Goal: Communication & Community: Answer question/provide support

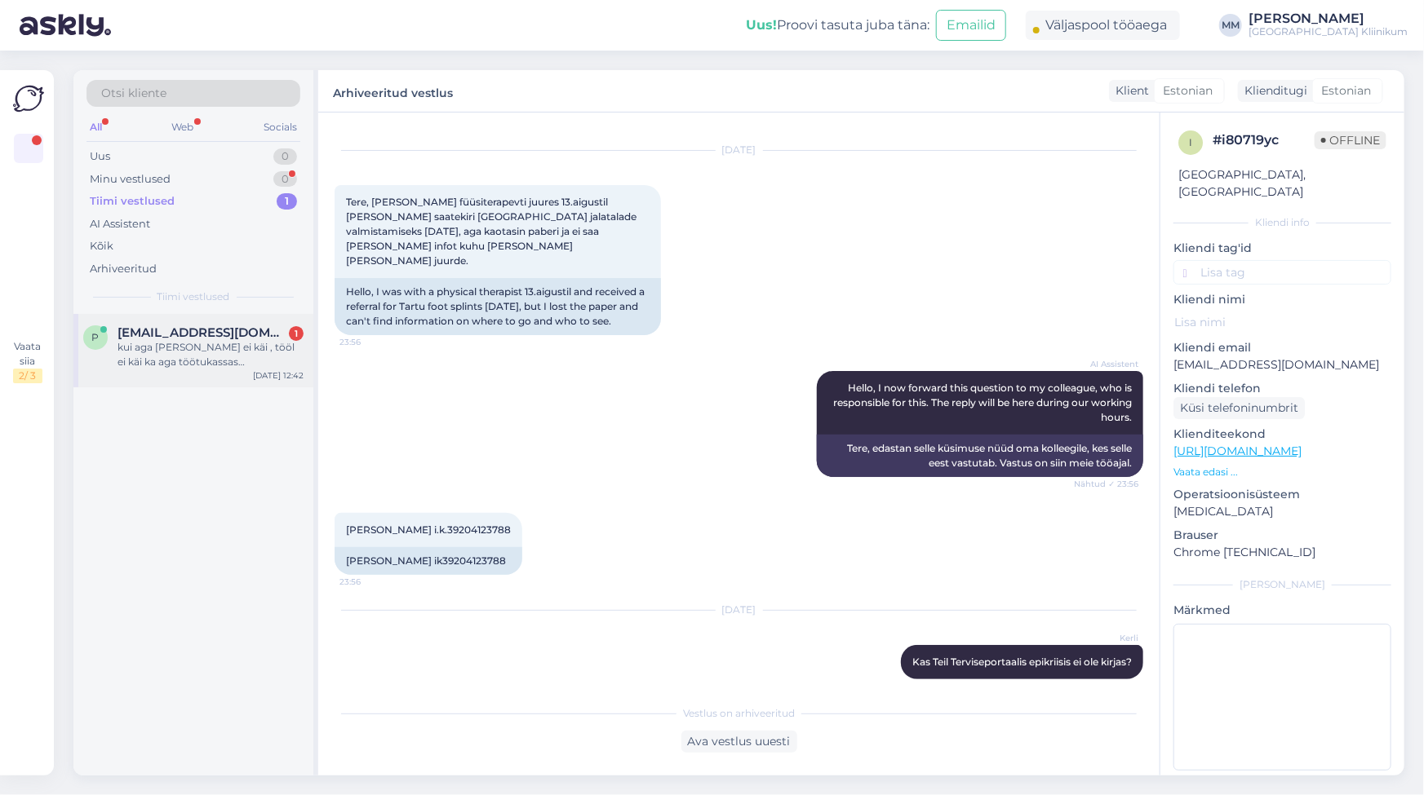
click at [137, 357] on div "kui aga [PERSON_NAME] ei käi , tööl ei käi ka aga töötukassas [PERSON_NAME] sii…" at bounding box center [210, 354] width 186 height 29
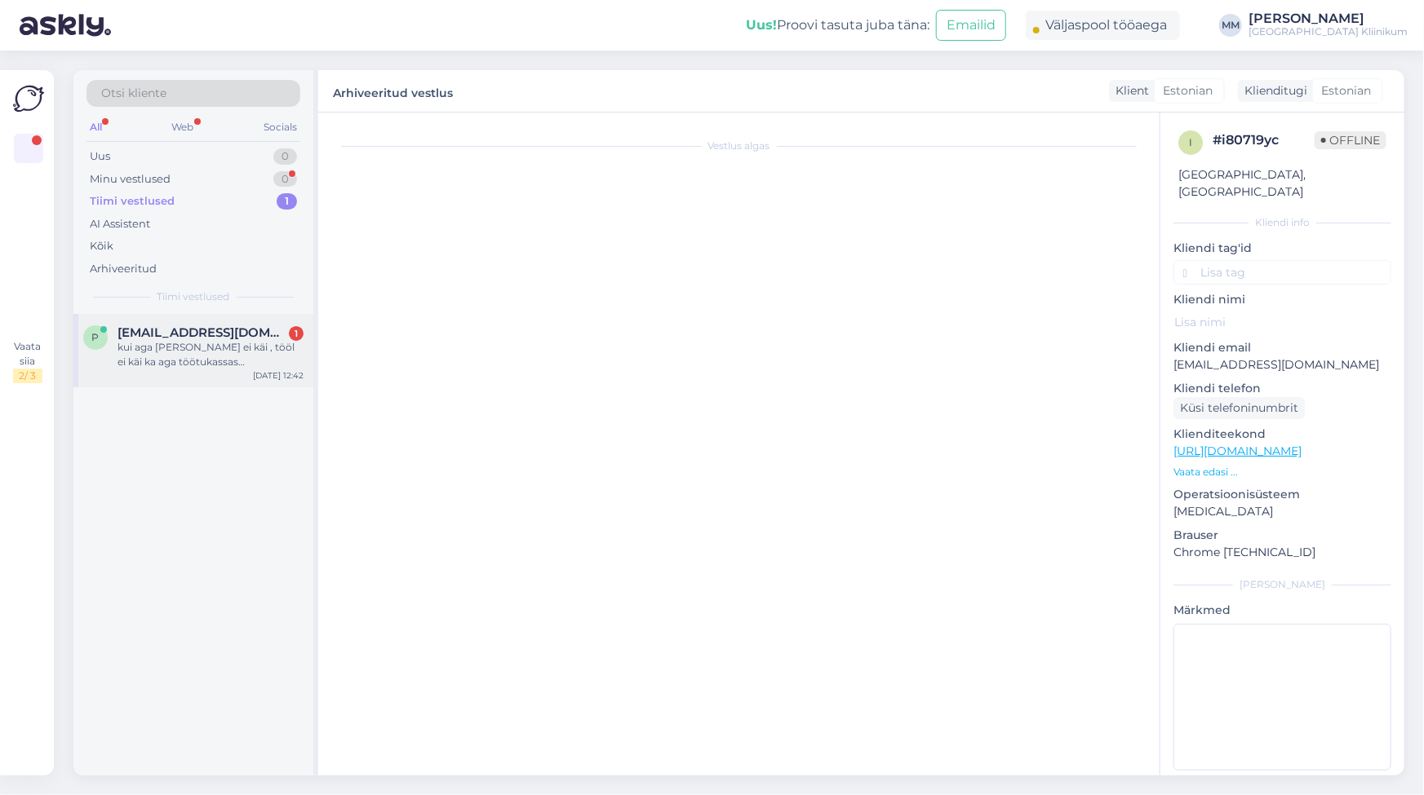
scroll to position [41, 0]
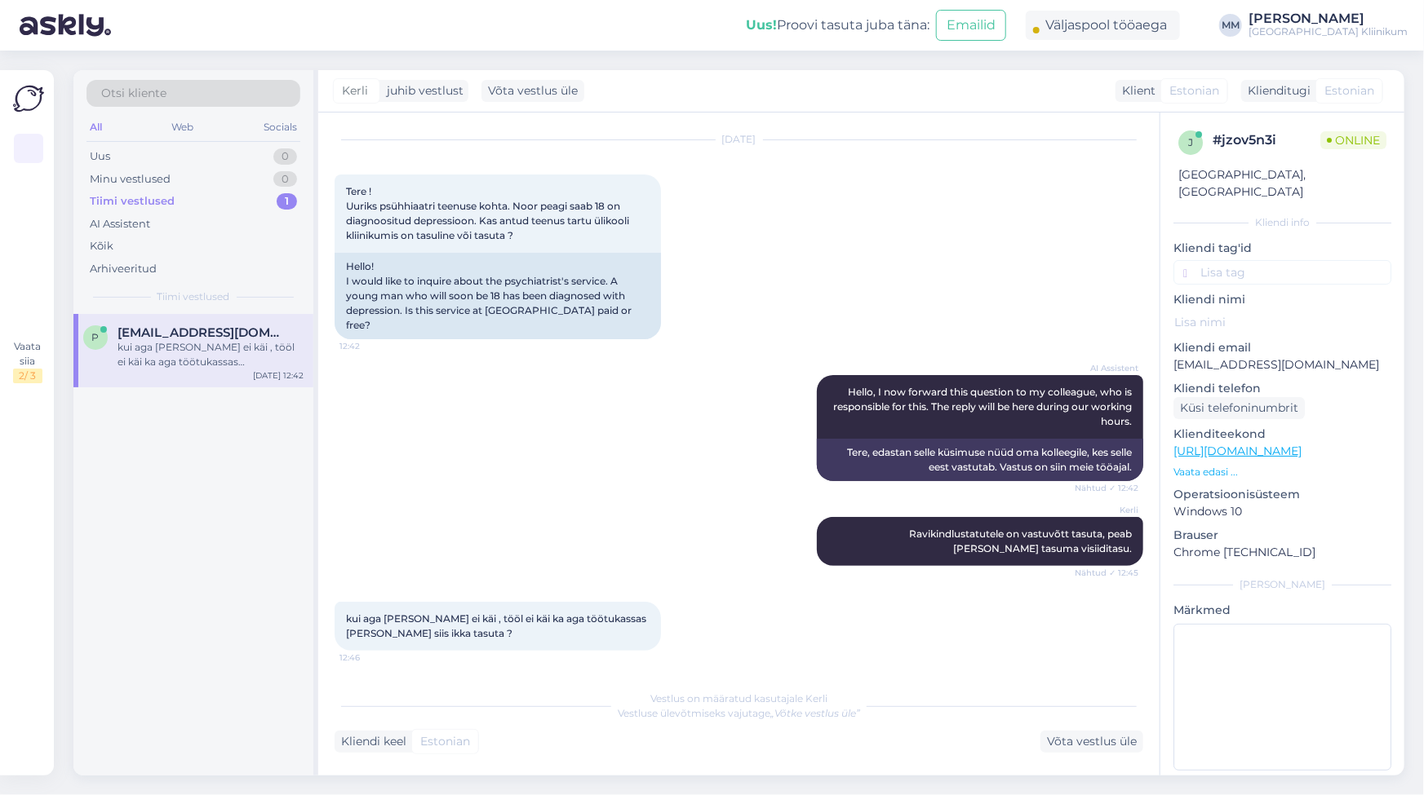
click at [618, 567] on div "Kerli Ravikindlustatutele on vastuvõtt tasuta, peab [PERSON_NAME] tasuma visiid…" at bounding box center [738, 541] width 808 height 85
click at [1074, 744] on div "Võta vestlus üle" at bounding box center [1091, 742] width 103 height 22
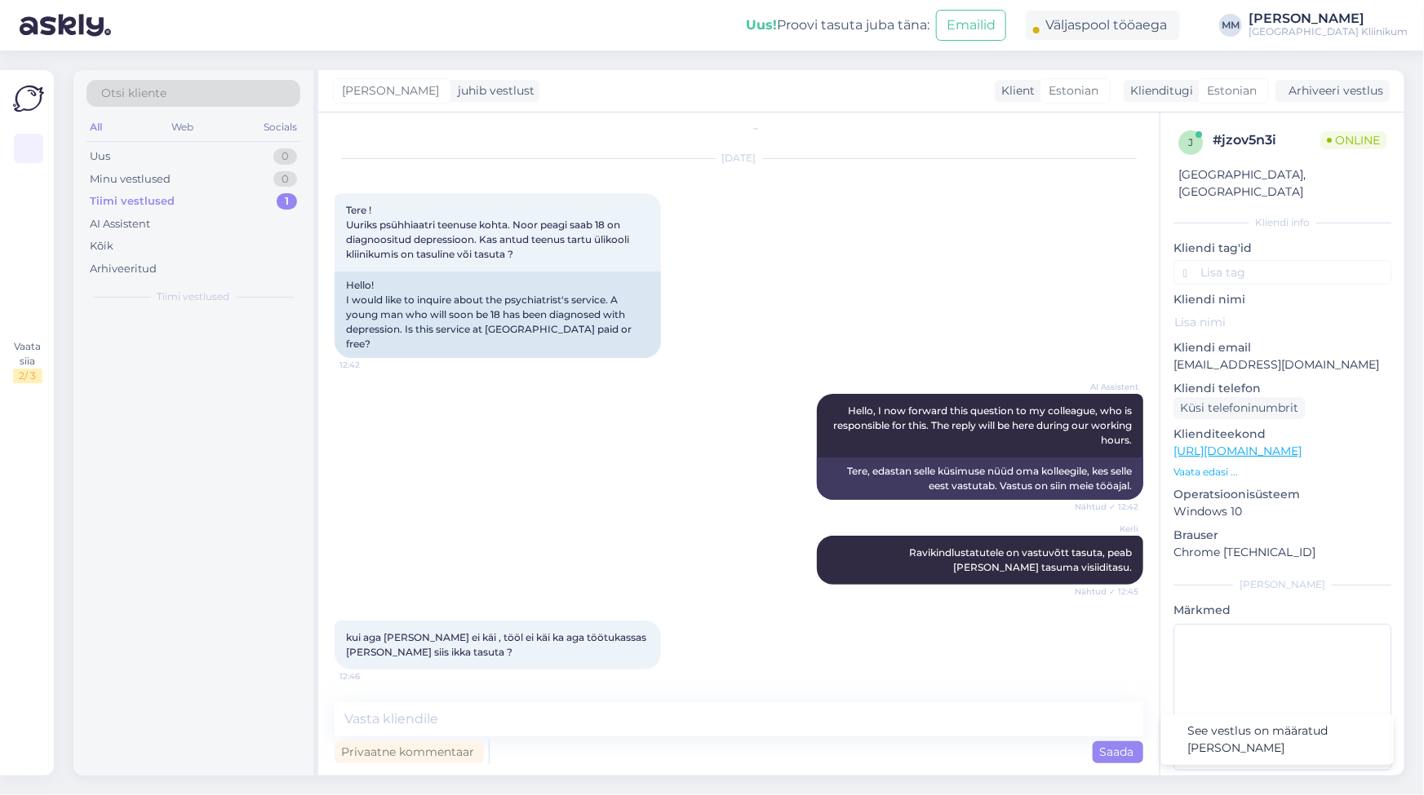
scroll to position [21, 0]
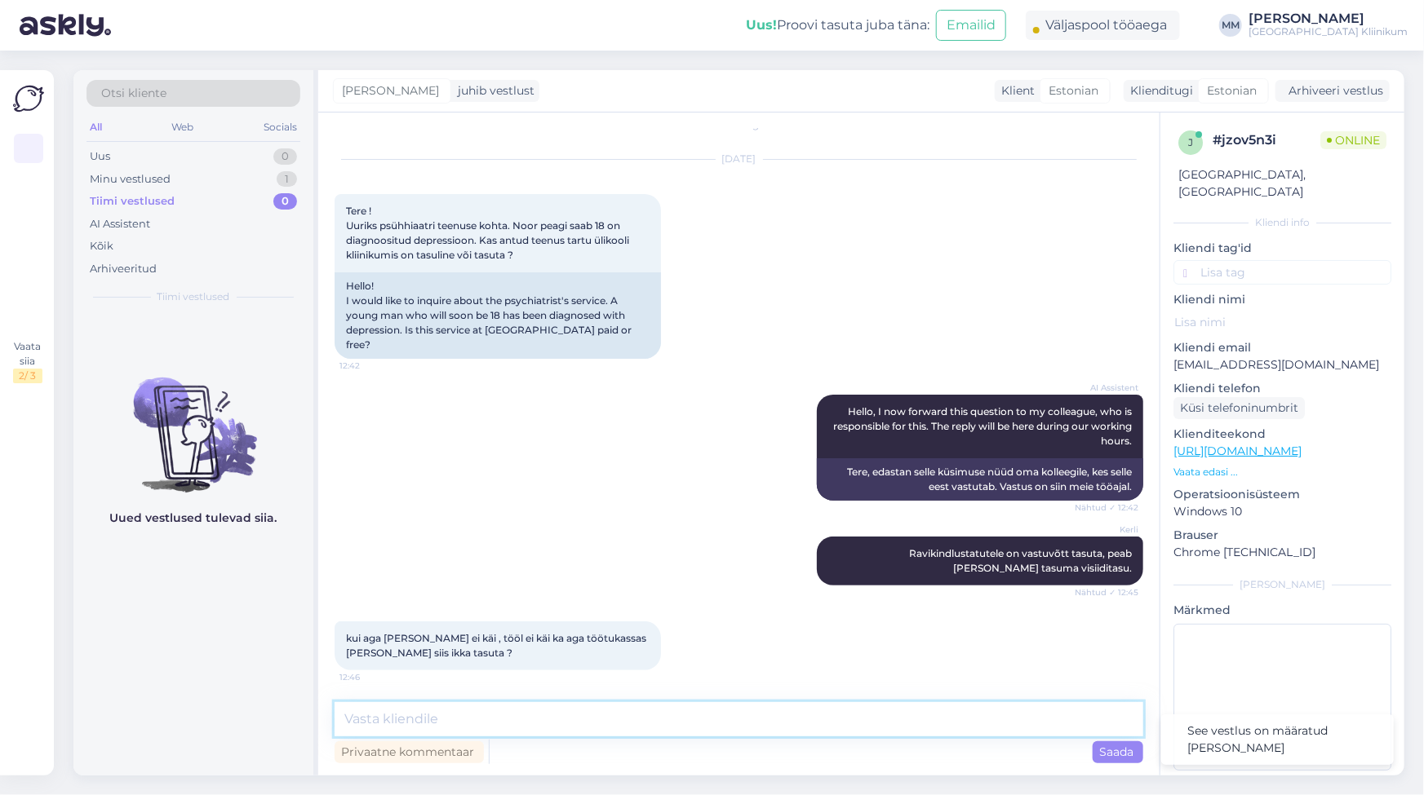
click at [493, 717] on textarea at bounding box center [738, 719] width 808 height 34
click at [447, 722] on textarea at bounding box center [738, 719] width 808 height 34
click at [382, 720] on textarea "Oma kindlustust" at bounding box center [738, 719] width 808 height 34
click at [480, 724] on textarea "Oma ravikindlustust" at bounding box center [738, 719] width 808 height 34
paste textarea "[URL][DOMAIN_NAME]"
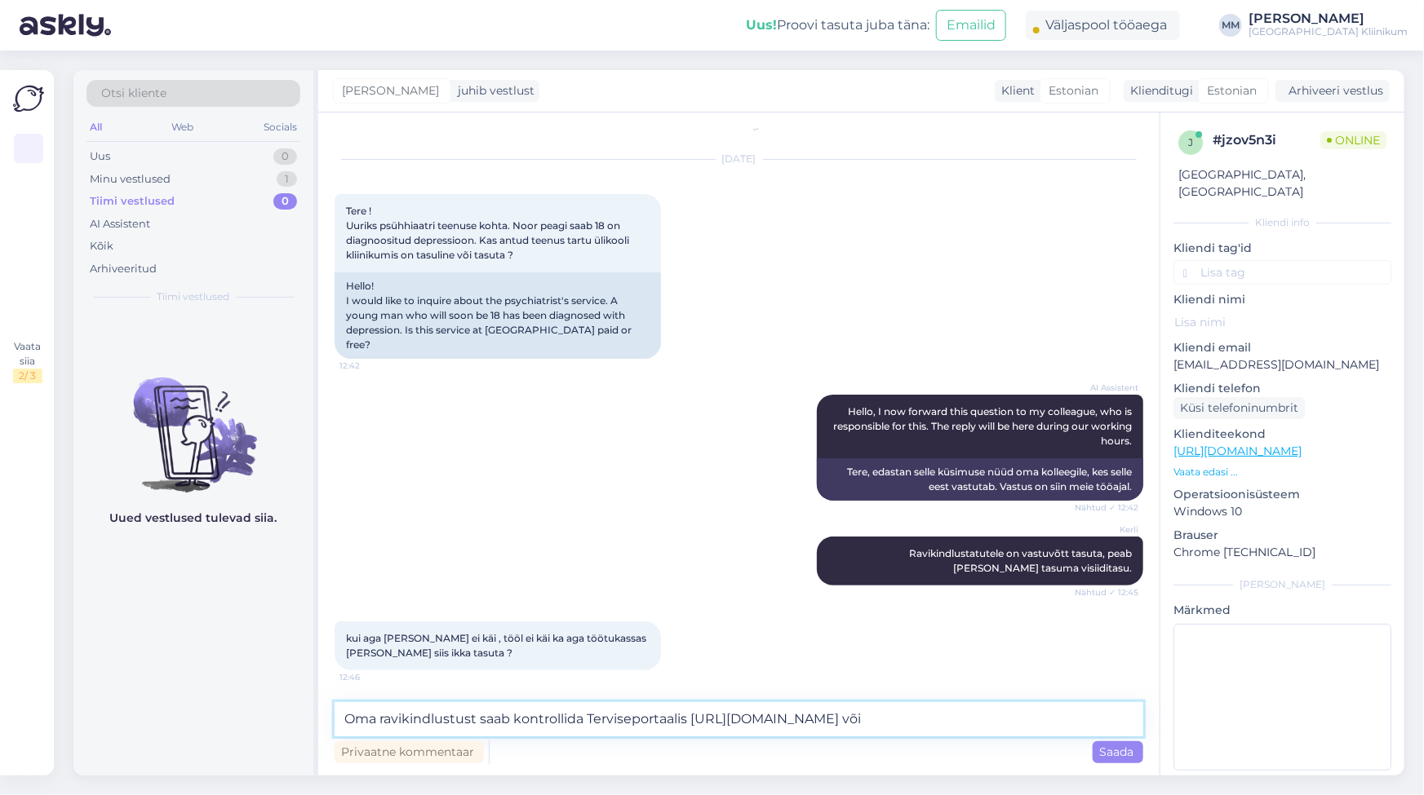
paste textarea "riigiportaalist [DOMAIN_NAME]"
type textarea "Oma ravikindlustust saab kontrollida Terviseportaalis [URL][DOMAIN_NAME] või ri…"
click at [1108, 755] on span "Saada" at bounding box center [1118, 752] width 38 height 15
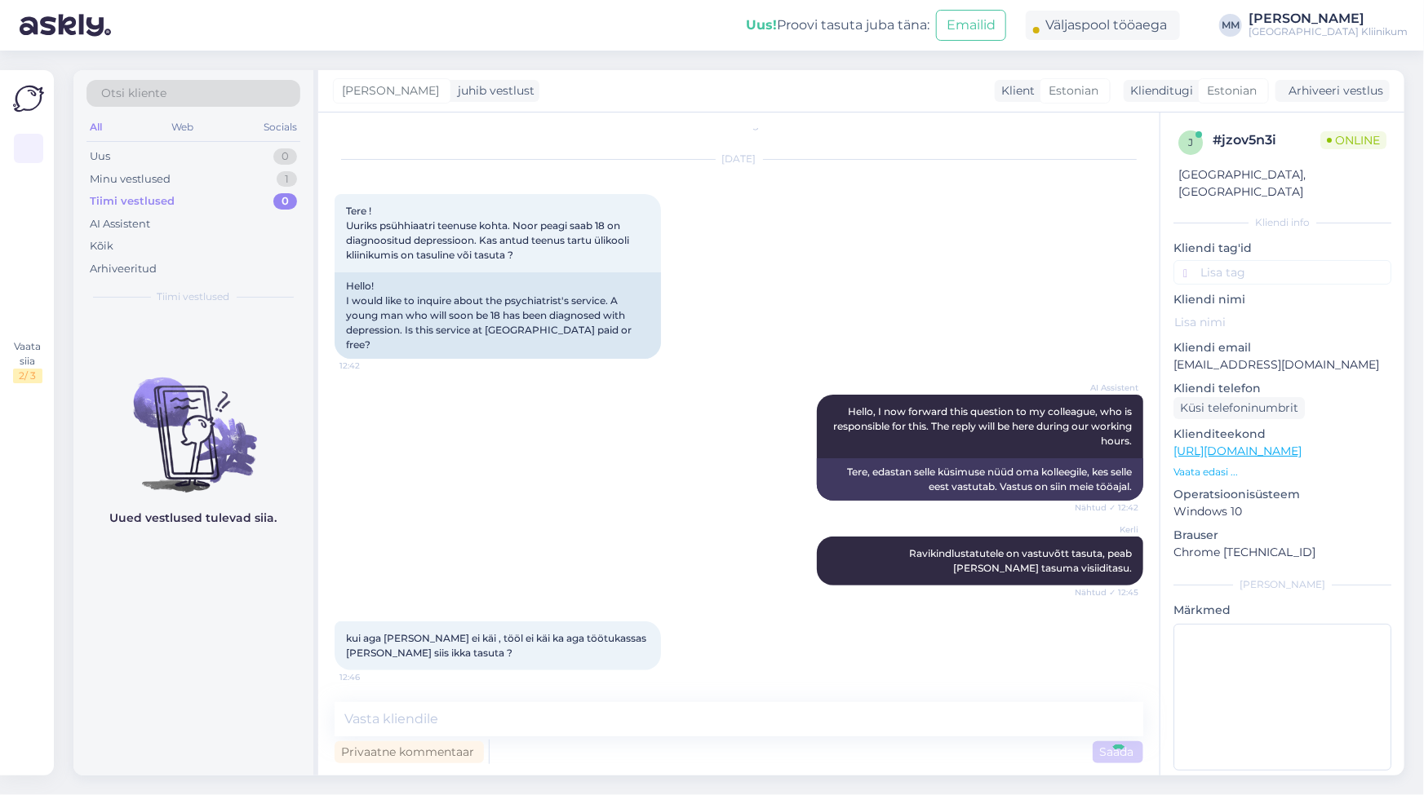
scroll to position [106, 0]
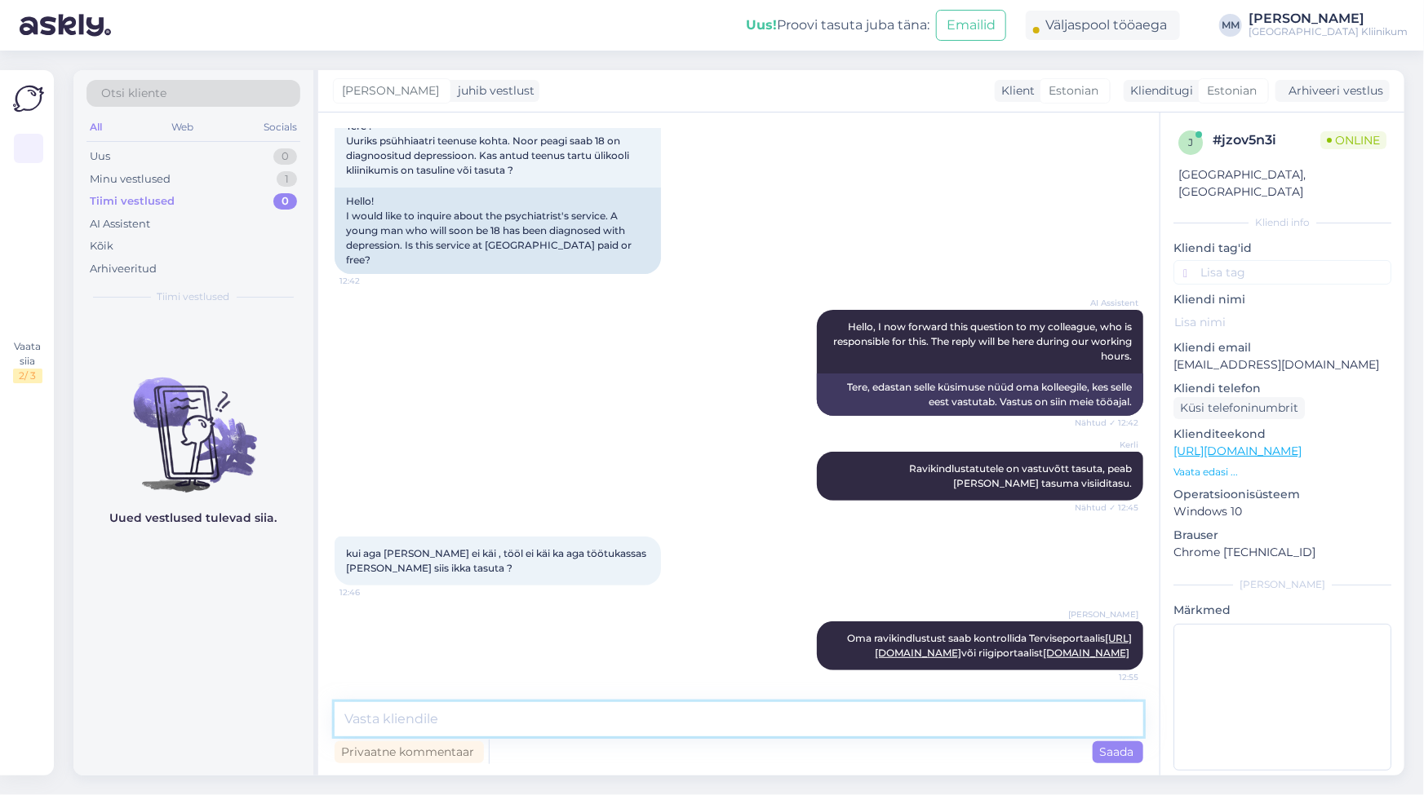
click at [522, 723] on textarea at bounding box center [738, 719] width 808 height 34
type textarea "Kui kindlustus kehtib, siis"
drag, startPoint x: 533, startPoint y: 724, endPoint x: 328, endPoint y: 724, distance: 204.8
click at [328, 724] on div "Vestlus algas [DATE] Tere ! Uuriks psühhiaatri teenuse kohta. Noor peagi saab 1…" at bounding box center [738, 444] width 841 height 663
paste textarea "ambulatoorse eriarsti visiiditasu ravikindlustatud isikutele 20 eurot"
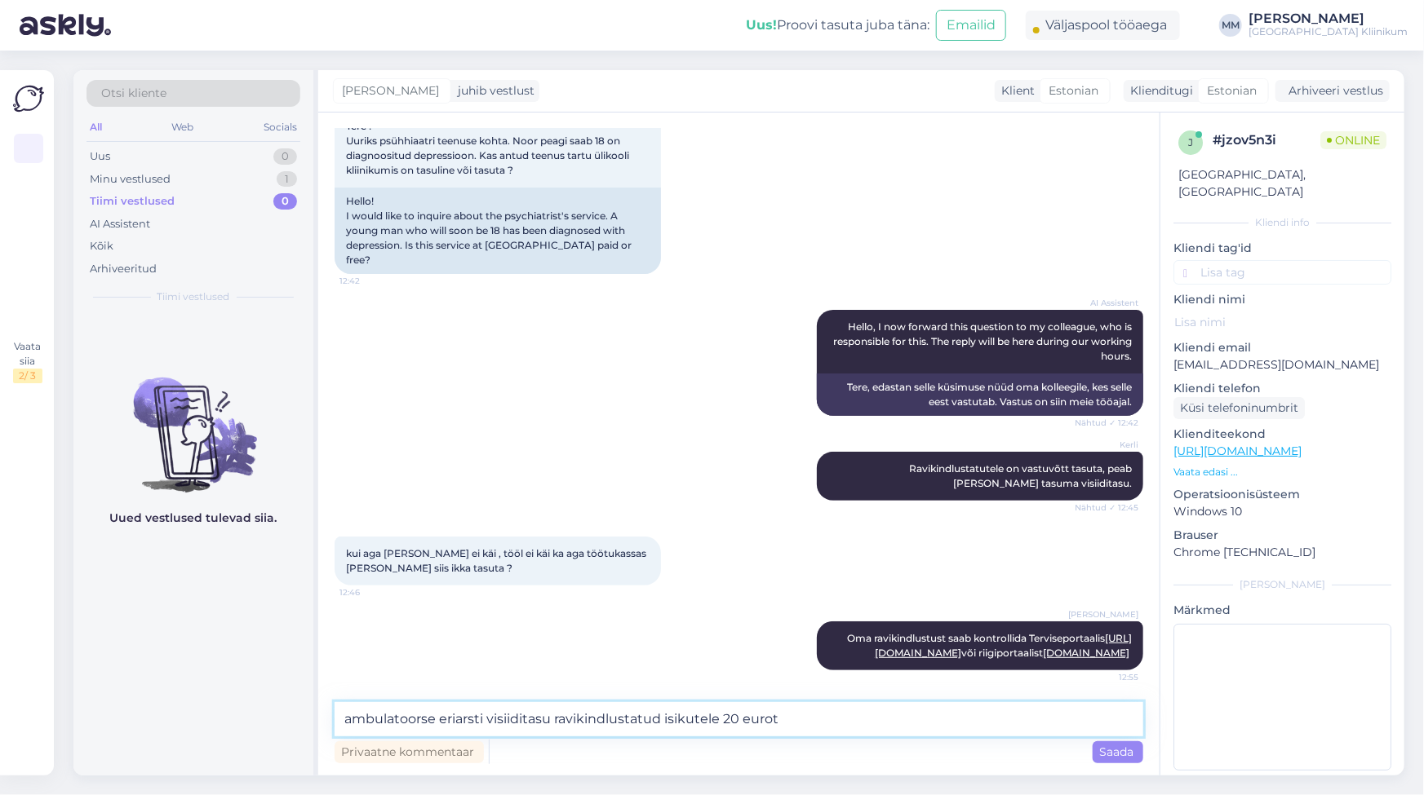
click at [350, 720] on textarea "ambulatoorse eriarsti visiiditasu ravikindlustatud isikutele 20 eurot" at bounding box center [738, 719] width 808 height 34
click at [727, 721] on textarea "Ambulatoorse eriarsti visiiditasu ravikindlustatud isikutele 20 eurot" at bounding box center [738, 719] width 808 height 34
click at [813, 720] on textarea "Ambulatoorse eriarsti visiiditasu ravikindlustatud isikutele on 20 eurot" at bounding box center [738, 719] width 808 height 34
paste textarea "[URL][DOMAIN_NAME]"
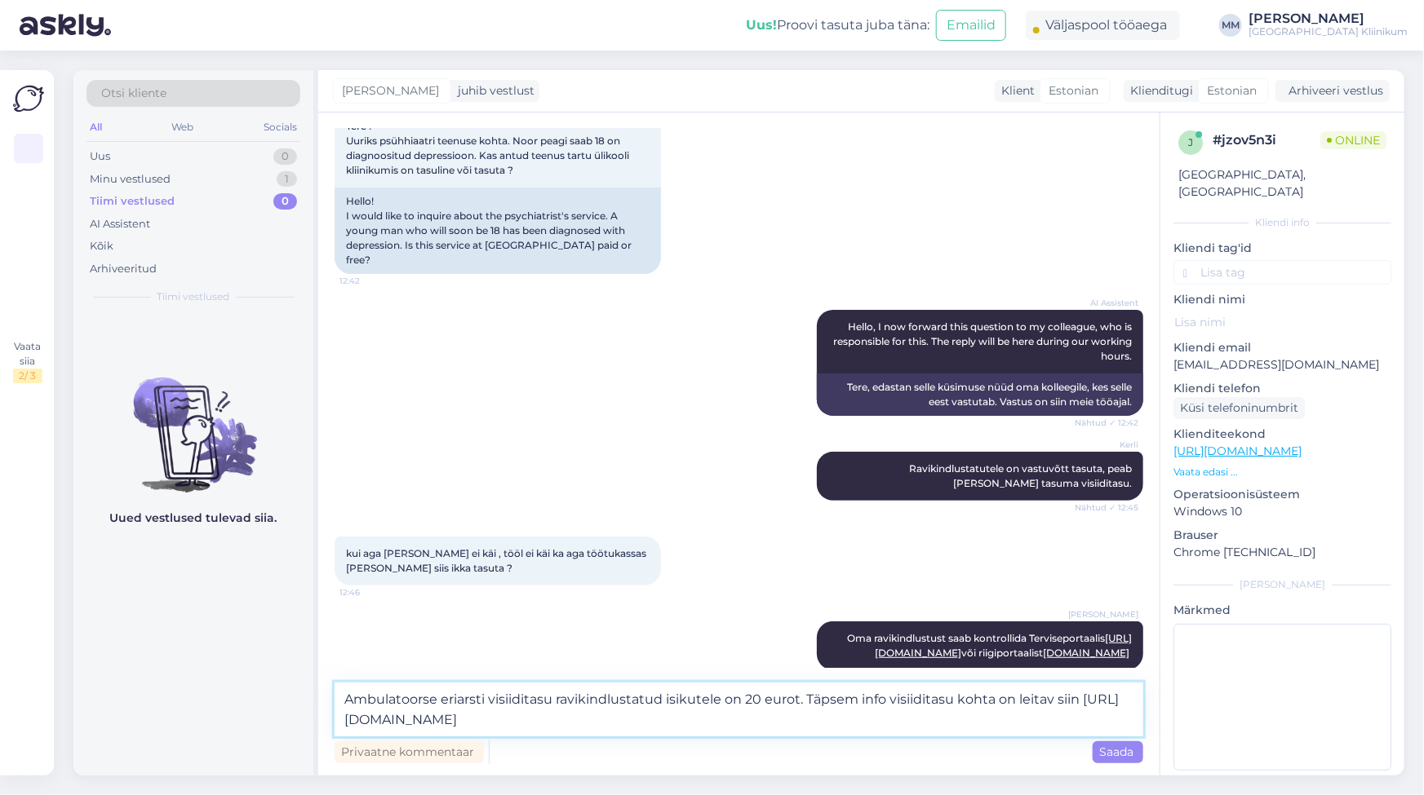
type textarea "Ambulatoorse eriarsti visiiditasu ravikindlustatud isikutele on 20 eurot. Täpse…"
click at [1127, 751] on span "Saada" at bounding box center [1118, 752] width 38 height 15
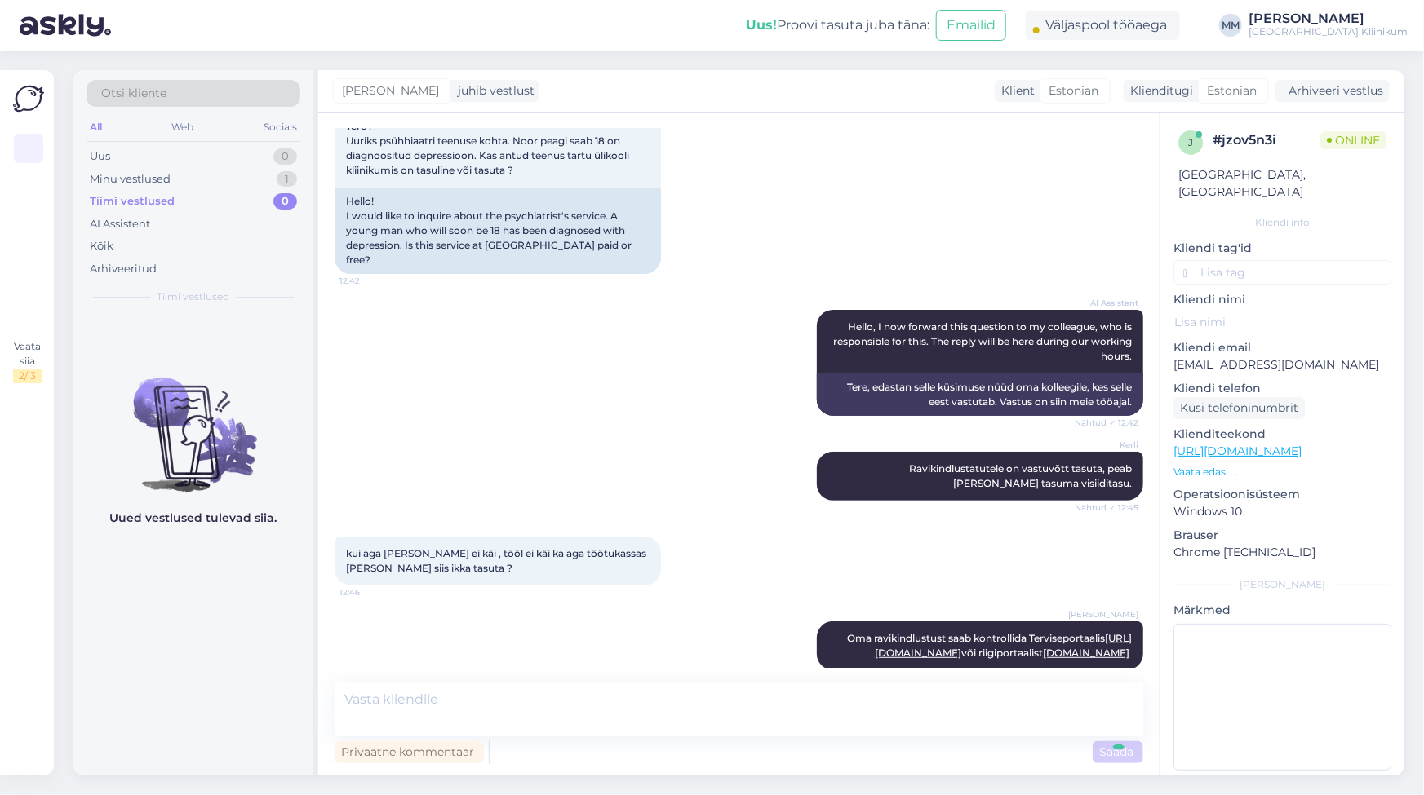
scroll to position [205, 0]
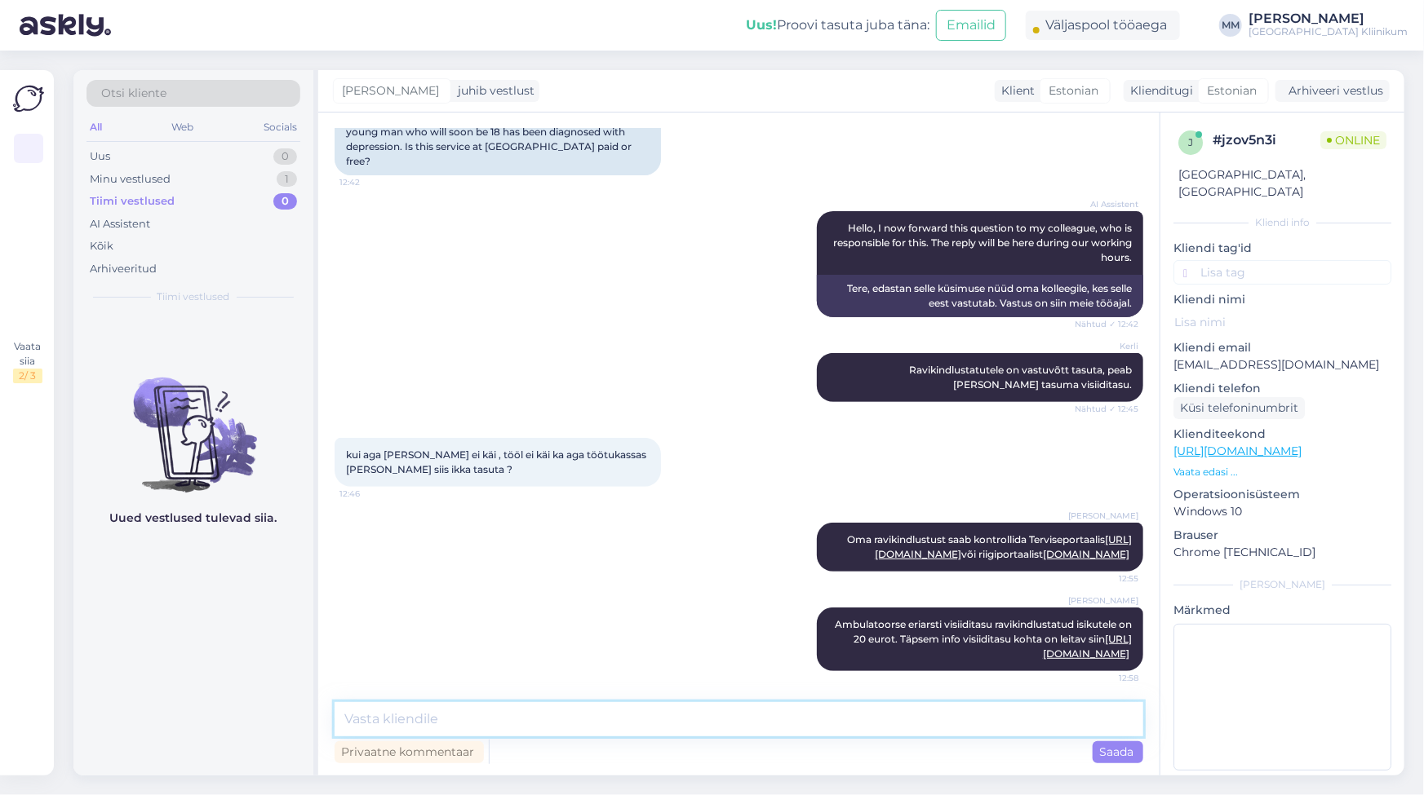
click at [402, 724] on textarea at bounding box center [738, 719] width 808 height 34
paste textarea "Loremi 5.93.0168 do sitametconse adipisci elitseddoei temporincididunt utlabore…"
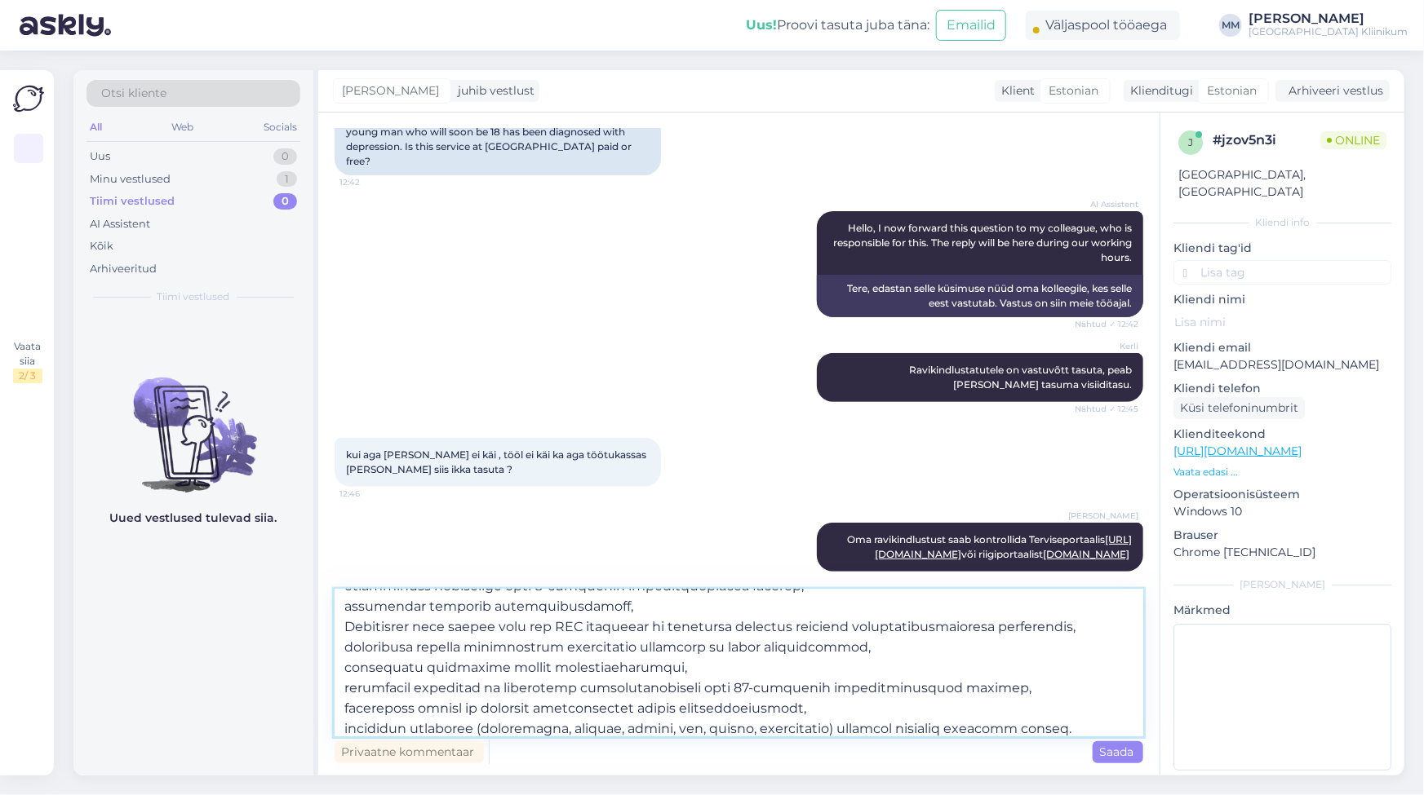
scroll to position [224, 0]
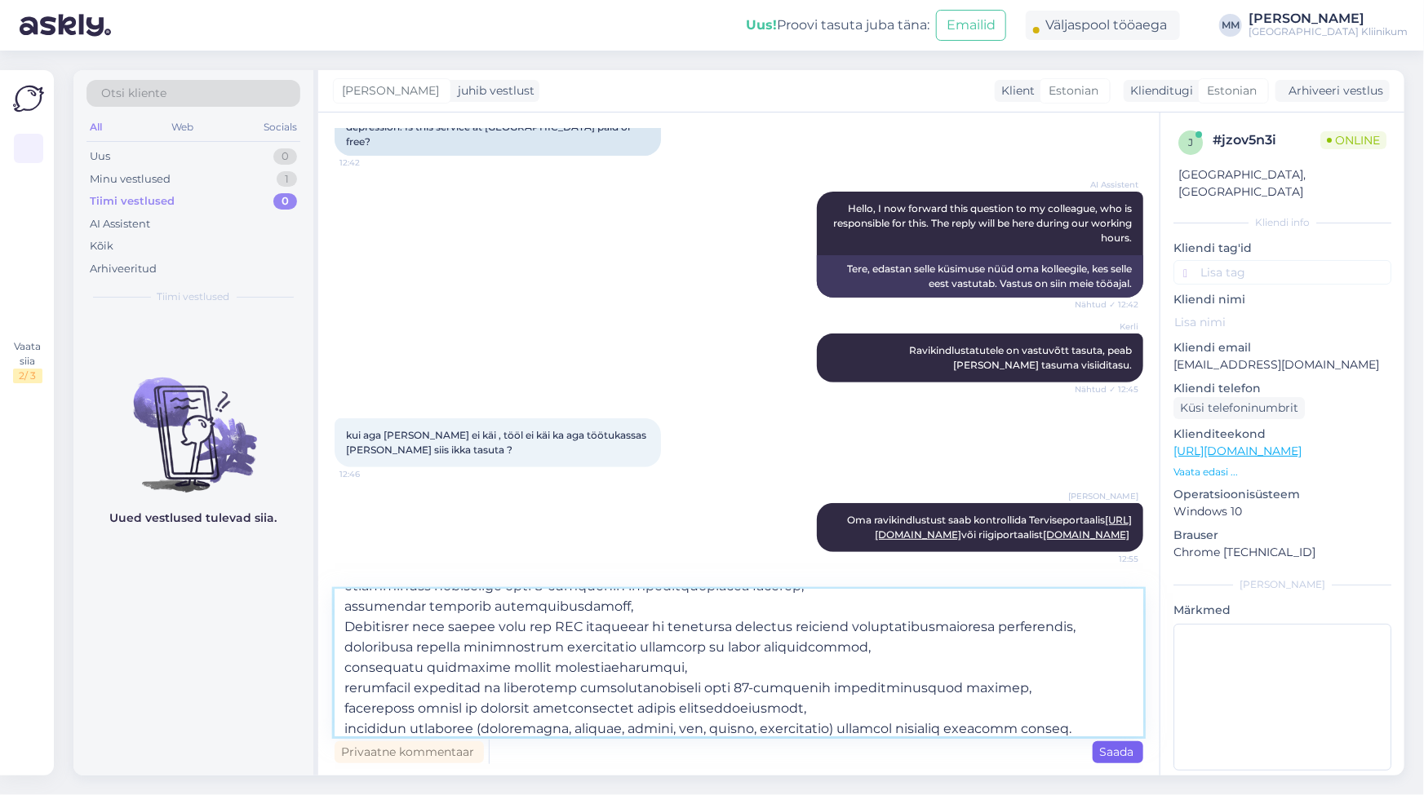
type textarea "Loremi 5.93.0168 do sitametconse adipisci elitseddoei temporincididunt utlabore…"
click at [1105, 750] on span "Saada" at bounding box center [1118, 752] width 38 height 15
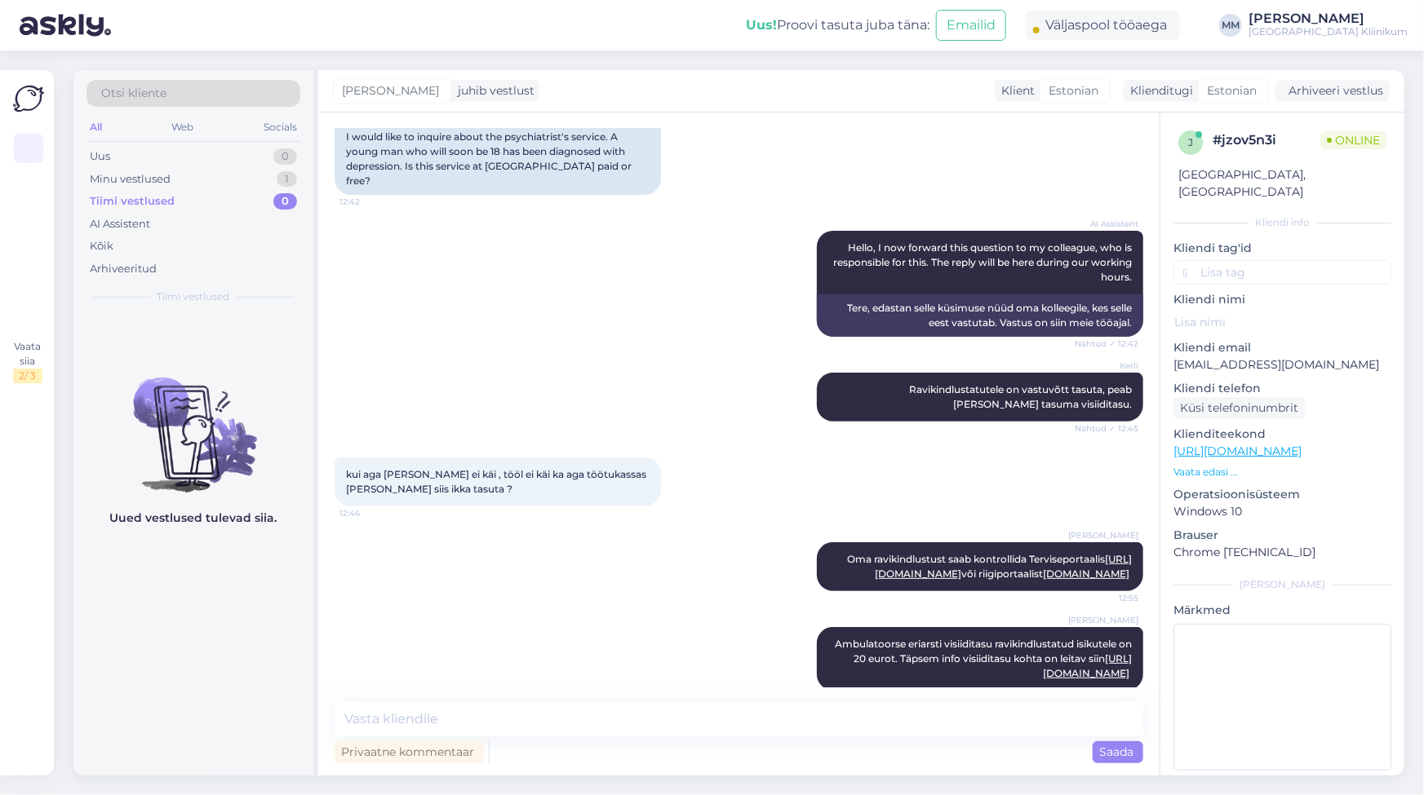
scroll to position [0, 0]
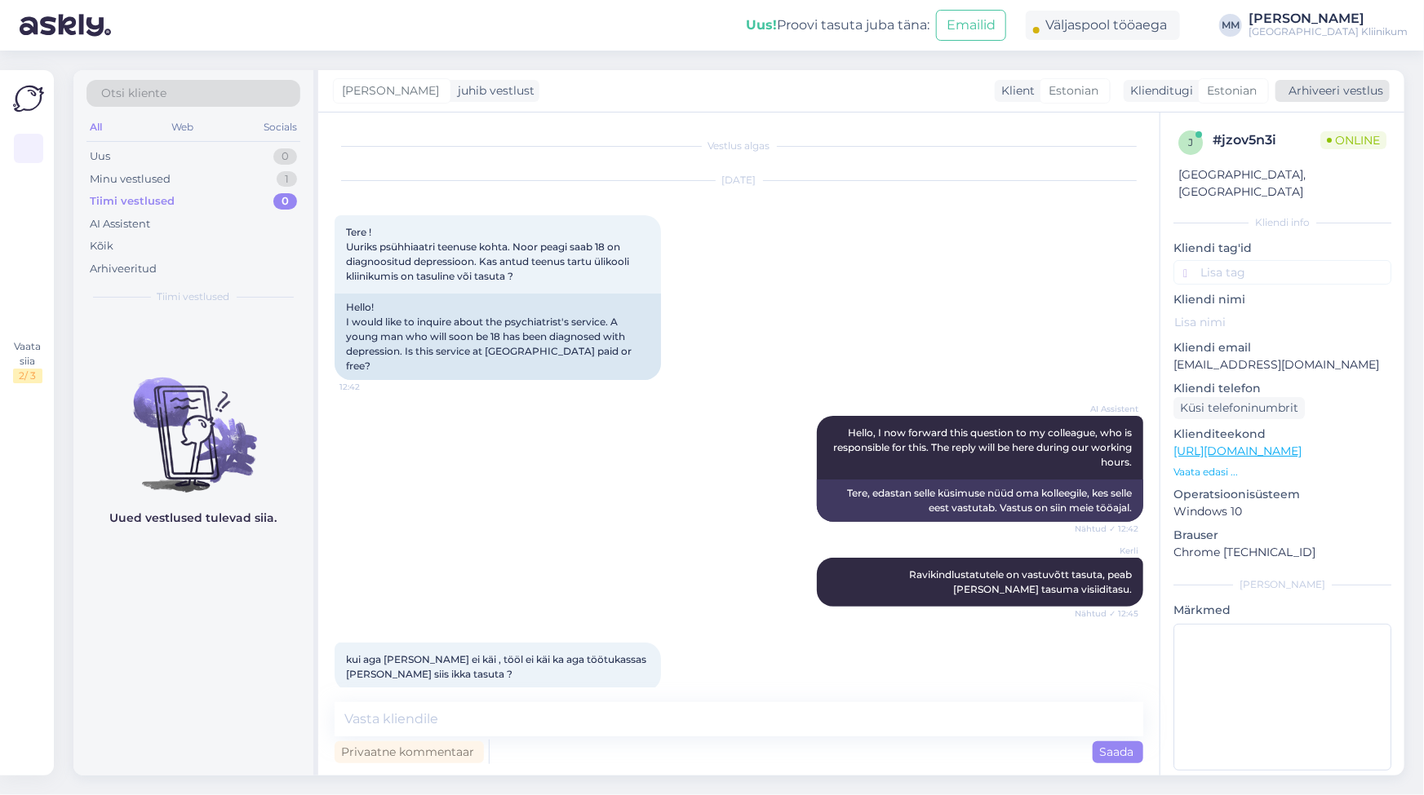
click at [1344, 86] on div "Arhiveeri vestlus" at bounding box center [1332, 91] width 114 height 22
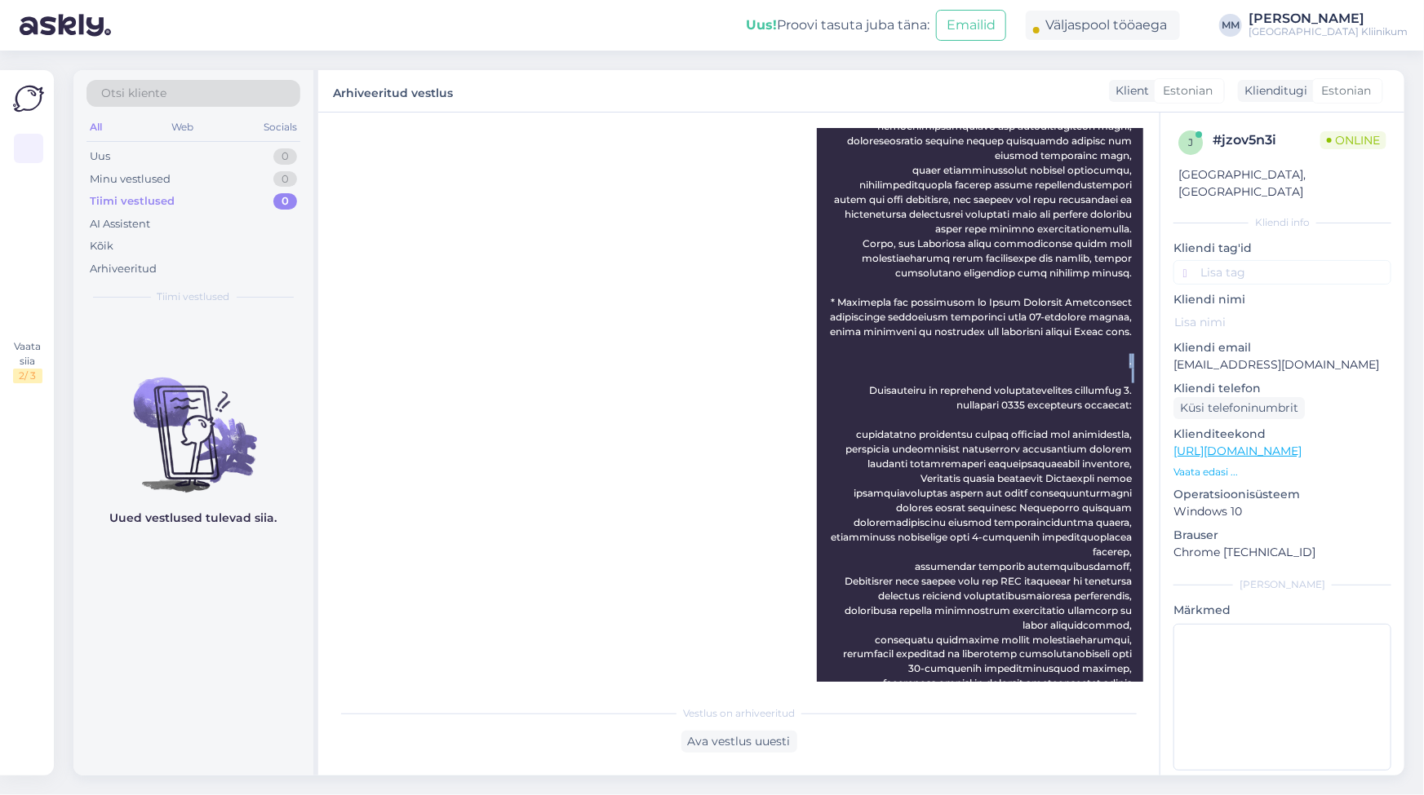
drag, startPoint x: 435, startPoint y: 354, endPoint x: 435, endPoint y: 378, distance: 23.7
click at [435, 378] on div "[PERSON_NAME] 12:59" at bounding box center [738, 309] width 808 height 907
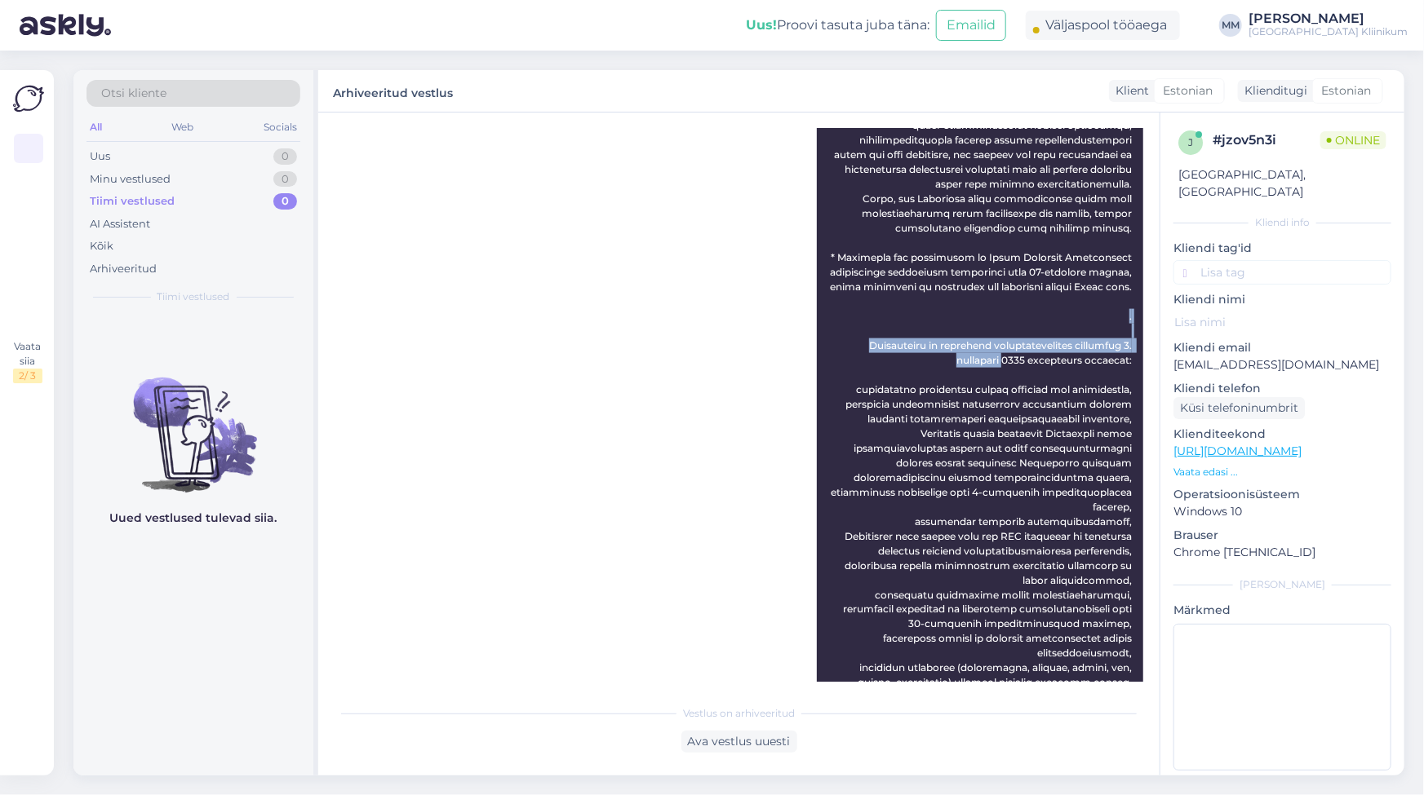
scroll to position [1118, 0]
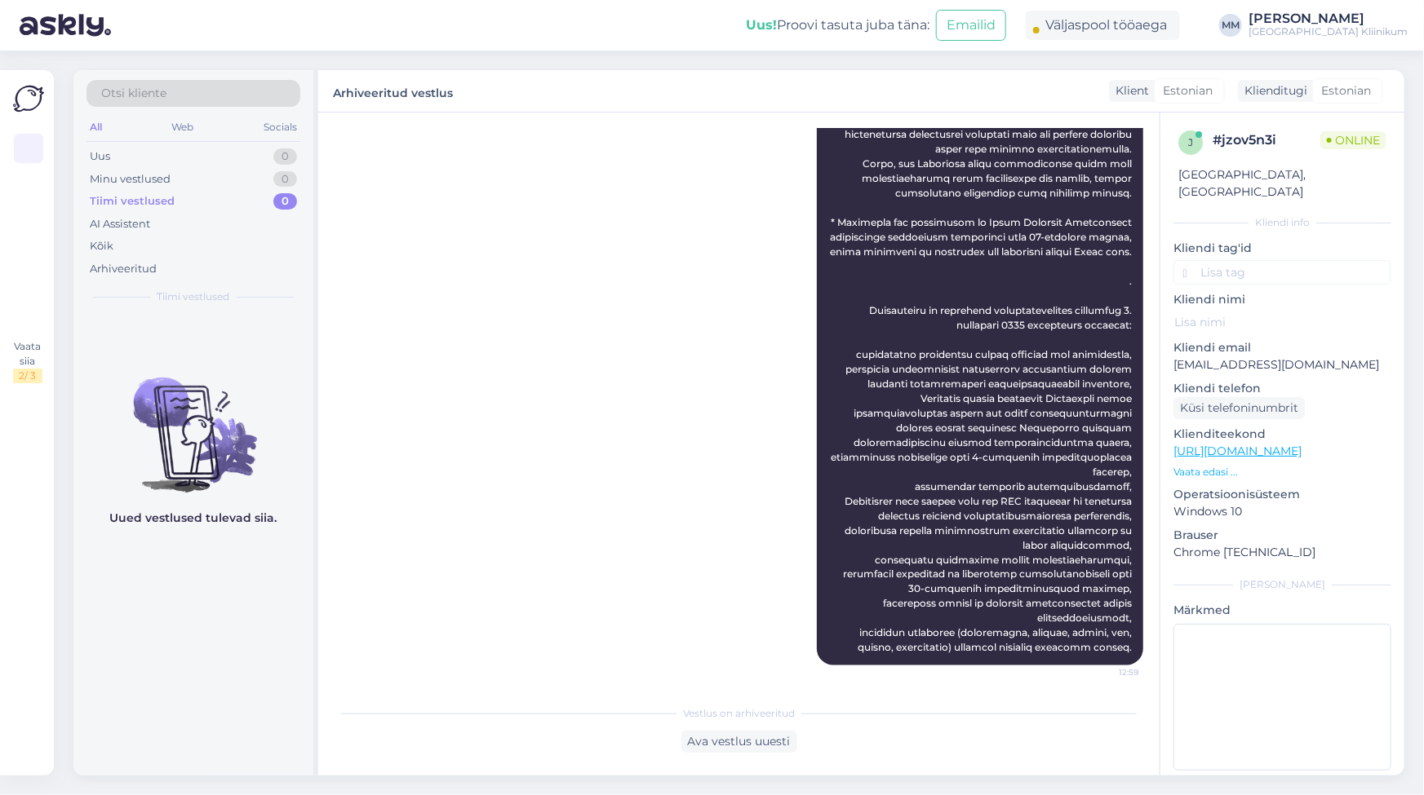
click at [520, 381] on div "[PERSON_NAME] 12:59" at bounding box center [738, 229] width 808 height 907
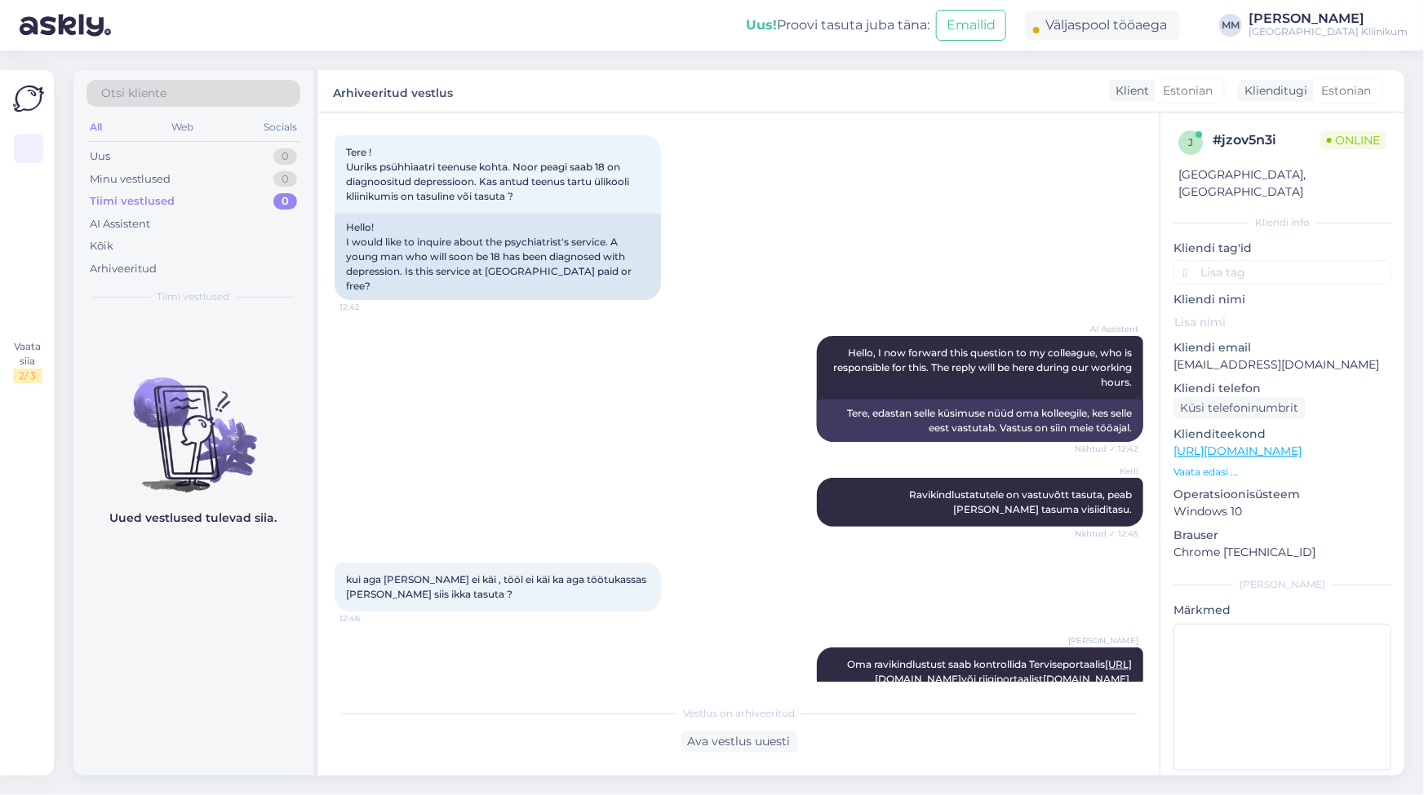
scroll to position [0, 0]
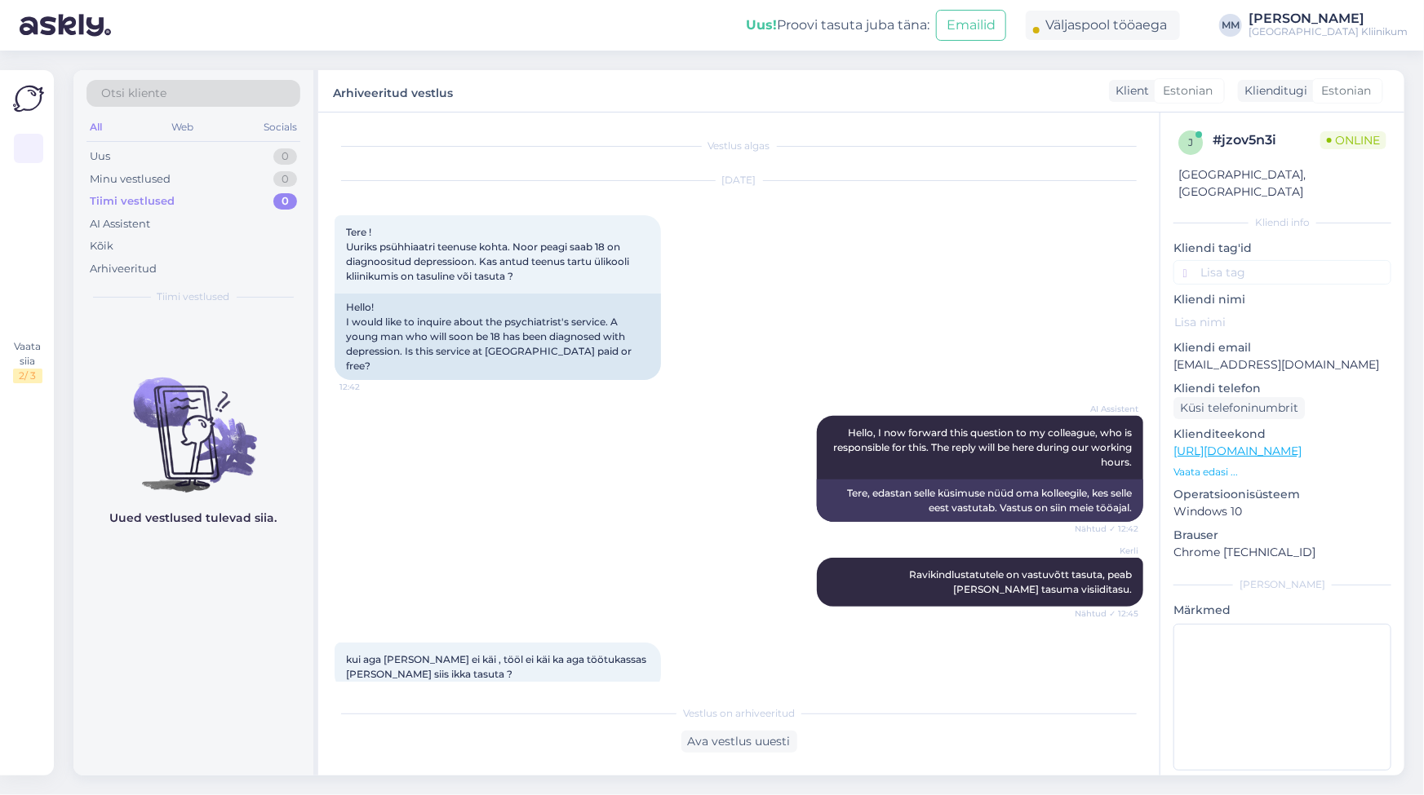
click at [160, 197] on div "Tiimi vestlused" at bounding box center [132, 201] width 85 height 16
click at [159, 181] on div "Minu vestlused" at bounding box center [130, 179] width 81 height 16
click at [114, 157] on div "Uus 0" at bounding box center [193, 156] width 214 height 23
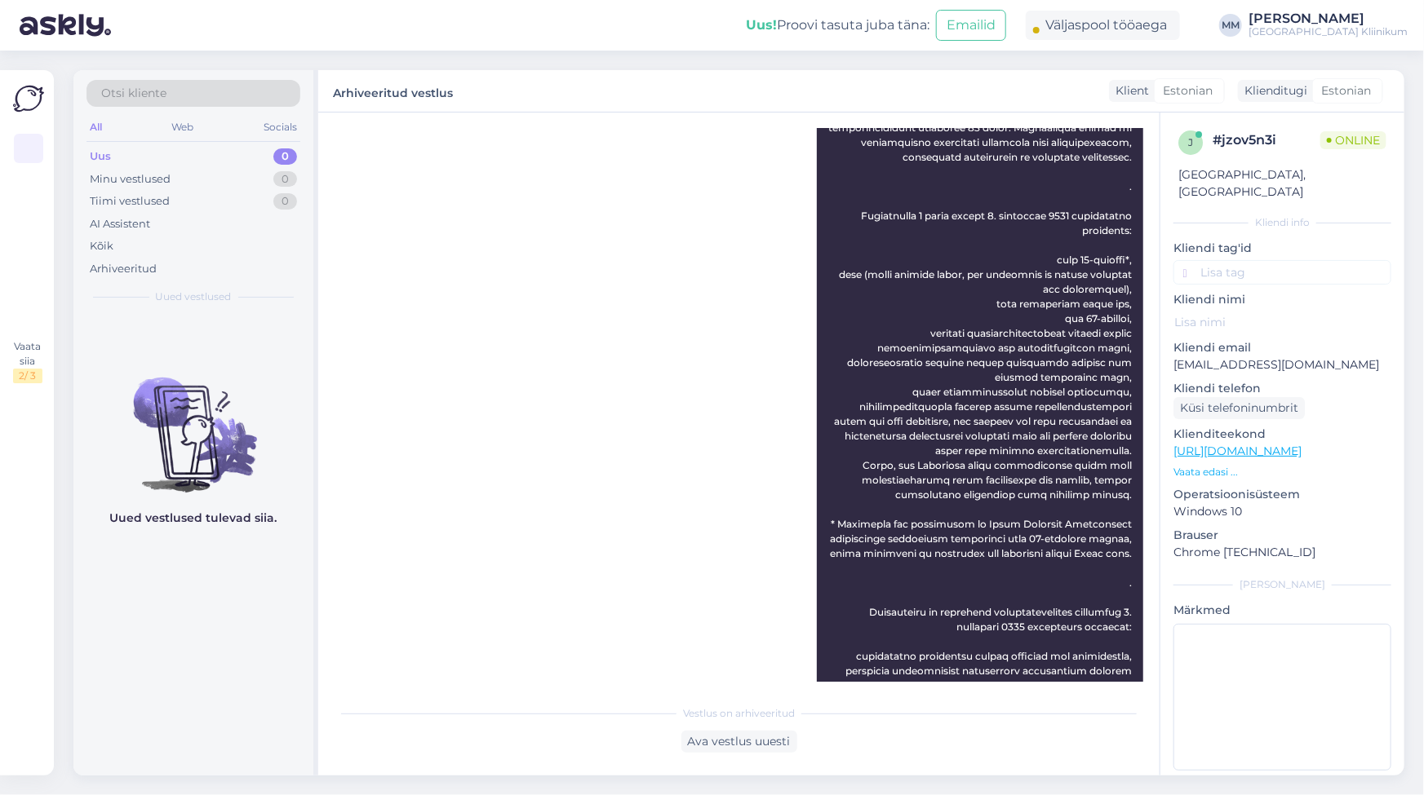
scroll to position [1118, 0]
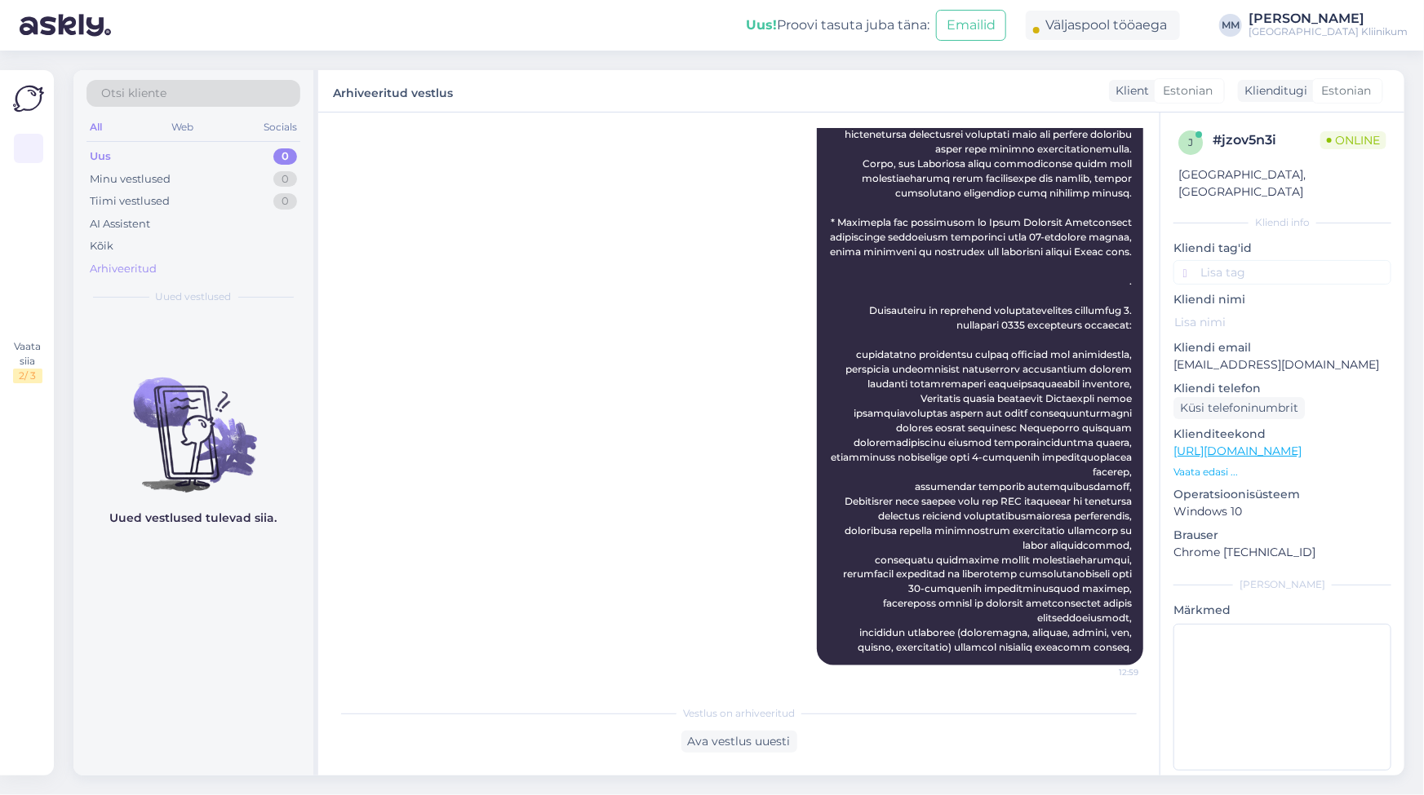
click at [117, 265] on div "Arhiveeritud" at bounding box center [123, 269] width 67 height 16
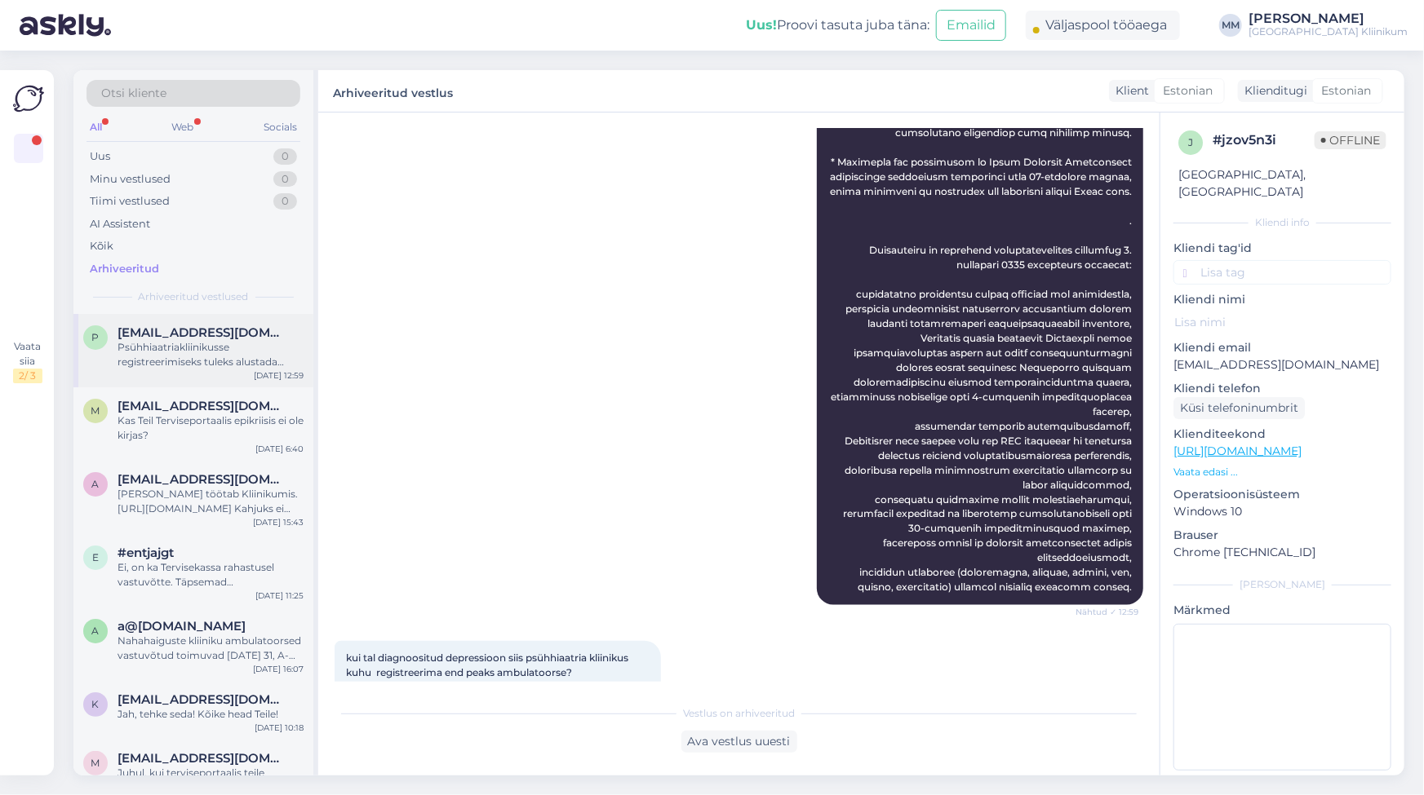
scroll to position [944, 0]
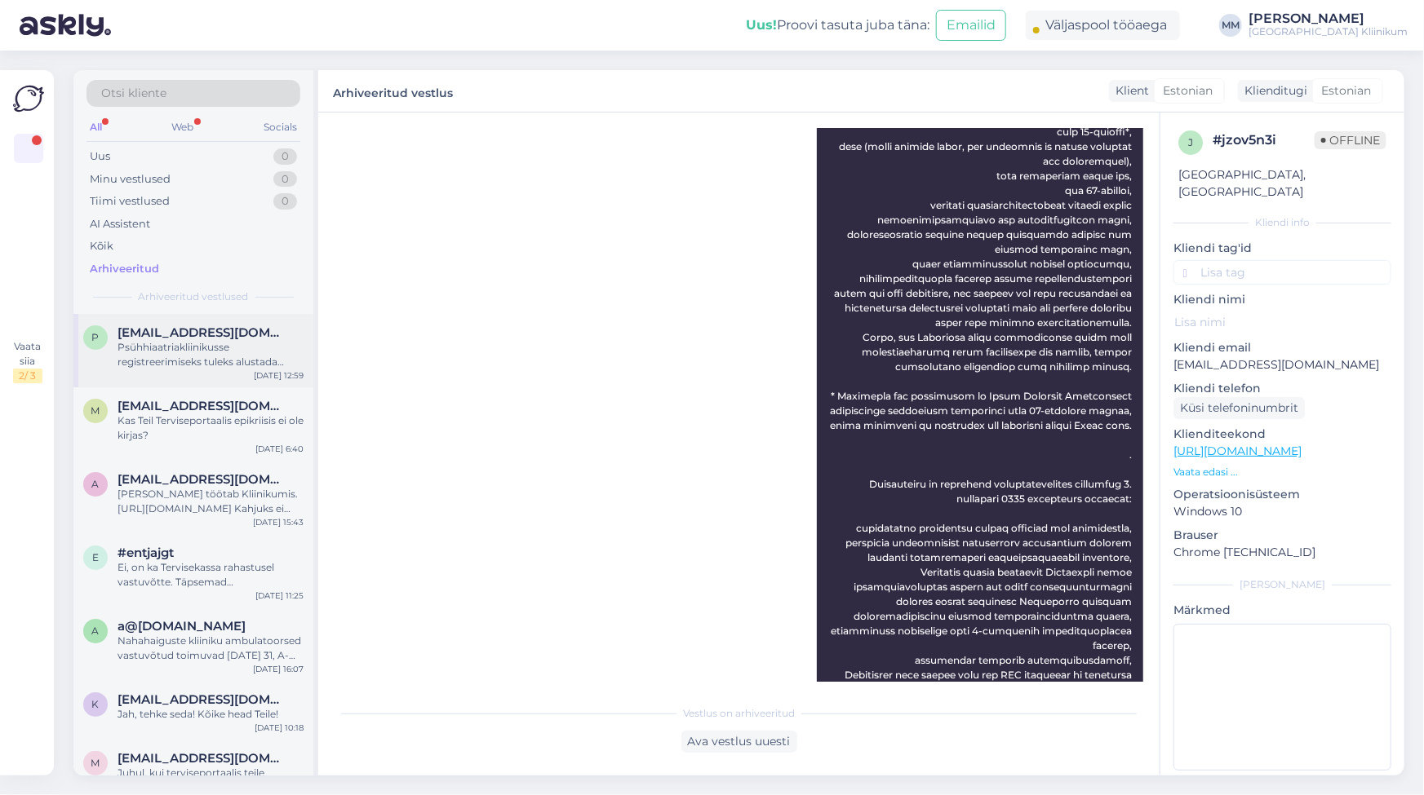
click at [132, 356] on div "Psühhiaatriakliinikusse registreerimiseks tuleks alustada vaimse tervise õe vas…" at bounding box center [210, 354] width 186 height 29
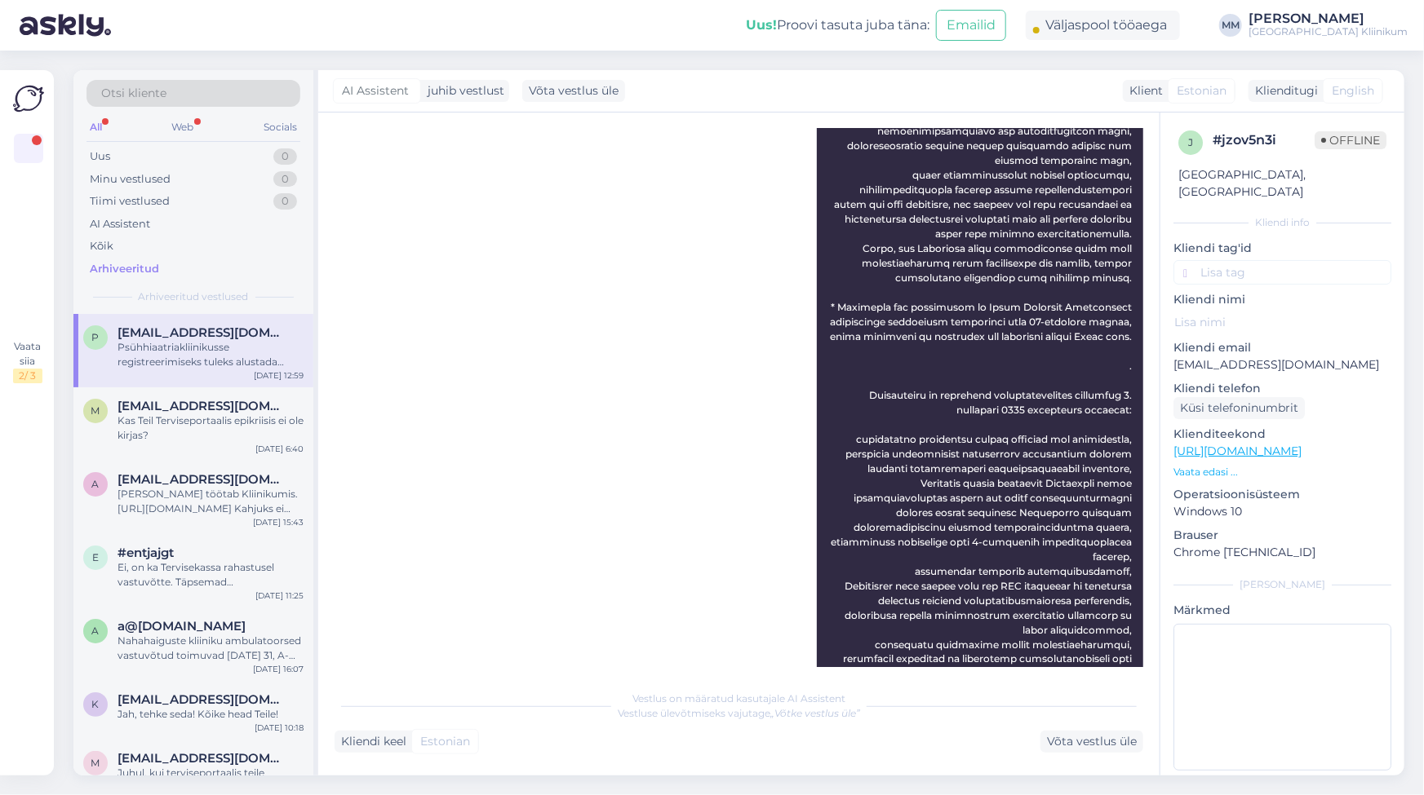
scroll to position [1403, 0]
